Goal: Task Accomplishment & Management: Use online tool/utility

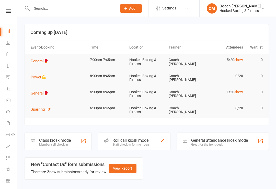
click at [70, 138] on div "Class kiosk mode" at bounding box center [55, 140] width 32 height 5
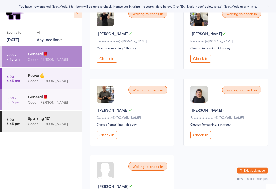
scroll to position [83, 0]
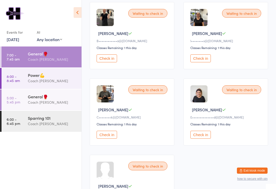
click at [34, 77] on div "Power💪" at bounding box center [52, 75] width 49 height 6
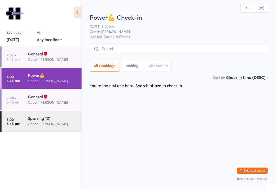
click at [32, 99] on div "General🥊" at bounding box center [52, 97] width 49 height 6
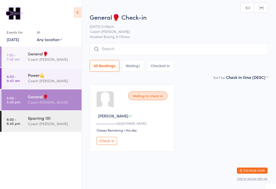
click at [31, 125] on div "Coach [PERSON_NAME]" at bounding box center [52, 124] width 49 height 6
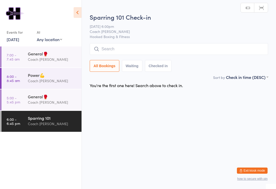
click at [23, 99] on link "5:00 - 5:45 pm General🥊 Coach Mat" at bounding box center [42, 100] width 80 height 21
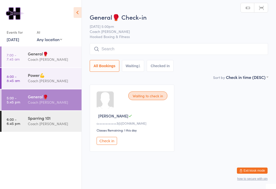
click at [25, 74] on link "8:00 - 8:45 am Power💪 Coach Mat" at bounding box center [42, 78] width 80 height 21
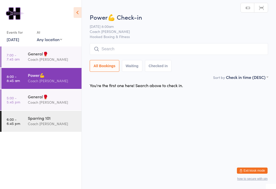
click at [26, 56] on link "7:00 - 7:45 am General🥊 Coach Mat" at bounding box center [42, 57] width 80 height 21
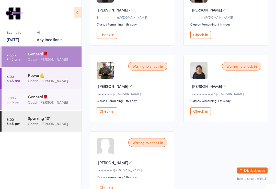
scroll to position [106, 0]
click at [69, 78] on div "Power💪" at bounding box center [52, 75] width 49 height 6
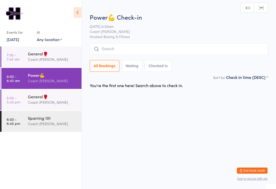
click at [32, 96] on div "General🥊" at bounding box center [52, 97] width 49 height 6
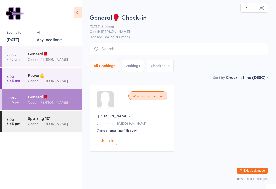
click at [27, 118] on link "6:00 - 6:45 pm Sparring 101 Coach Mat" at bounding box center [42, 121] width 80 height 21
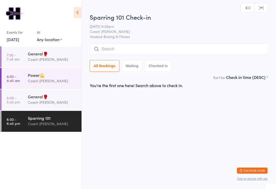
click at [35, 54] on div "General🥊" at bounding box center [52, 54] width 49 height 6
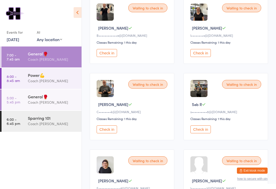
scroll to position [87, 0]
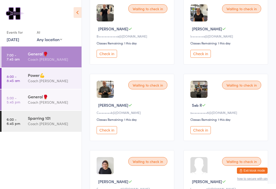
click at [106, 58] on button "Check in" at bounding box center [107, 54] width 20 height 8
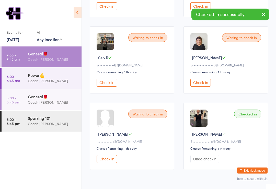
click at [116, 163] on button "Check in" at bounding box center [107, 159] width 20 height 8
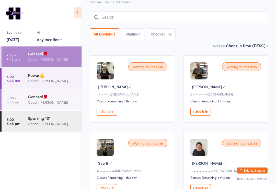
scroll to position [0, 0]
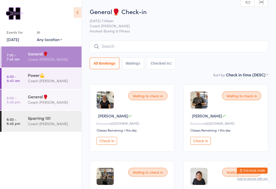
click at [196, 43] on input "search" at bounding box center [179, 47] width 179 height 12
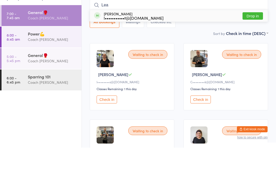
type input "Lea"
click at [147, 57] on div "l•••••••••••t@gmail.com" at bounding box center [134, 59] width 60 height 4
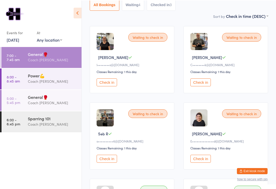
click at [117, 162] on button "Check in" at bounding box center [107, 158] width 20 height 8
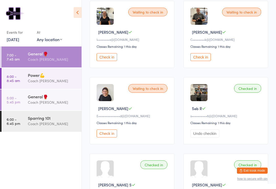
scroll to position [84, 0]
click at [206, 61] on button "Check in" at bounding box center [201, 57] width 20 height 8
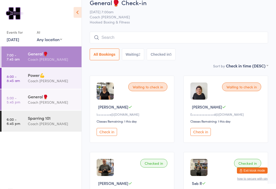
scroll to position [9, 0]
click at [206, 133] on button "Check in" at bounding box center [201, 132] width 20 height 8
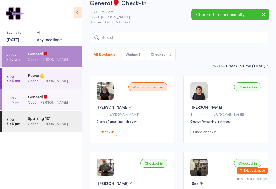
click at [252, 174] on button "Exit kiosk mode" at bounding box center [252, 171] width 31 height 6
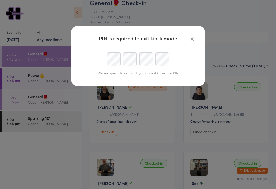
scroll to position [9, 0]
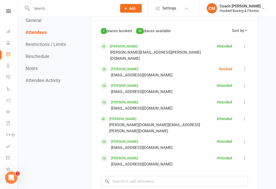
scroll to position [341, 0]
click at [248, 66] on icon at bounding box center [244, 68] width 5 height 5
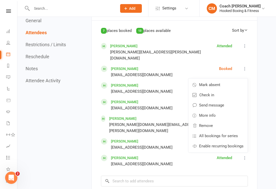
click at [224, 83] on link "Mark absent" at bounding box center [217, 85] width 59 height 10
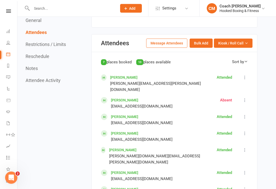
scroll to position [309, 0]
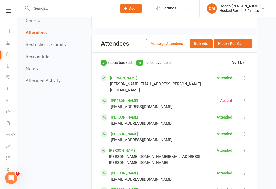
click at [10, 29] on link "Dashboard" at bounding box center [12, 32] width 12 height 12
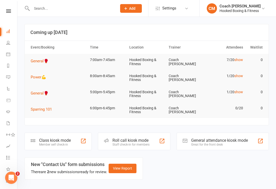
click at [44, 138] on div "Class kiosk mode" at bounding box center [55, 140] width 32 height 5
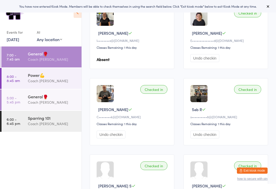
scroll to position [94, 0]
